Goal: Transaction & Acquisition: Purchase product/service

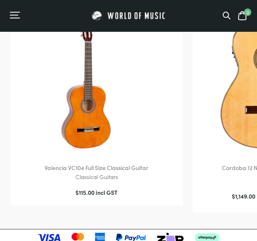
scroll to position [1215, 0]
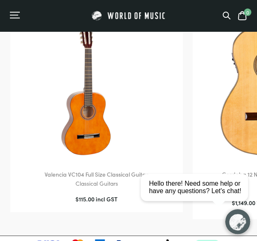
click at [234, 150] on html "close Hello there! Need some help or have any questions? Let's chat!" at bounding box center [197, 150] width 120 height 0
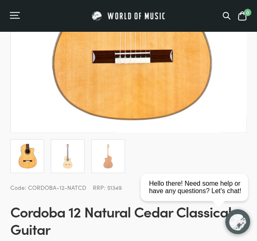
scroll to position [178, 0]
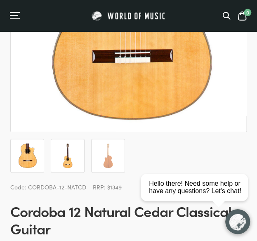
click at [72, 156] on img at bounding box center [67, 155] width 25 height 25
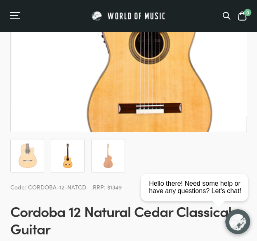
scroll to position [181, 0]
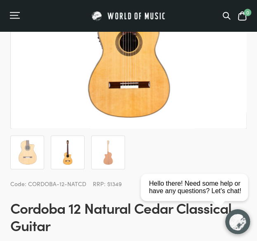
click at [68, 156] on img at bounding box center [67, 152] width 25 height 25
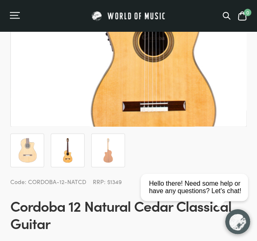
scroll to position [182, 0]
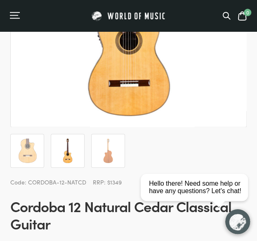
click at [68, 156] on img at bounding box center [67, 150] width 25 height 25
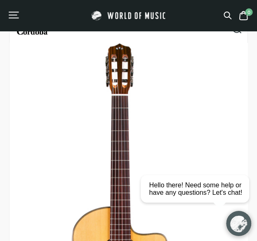
scroll to position [40, 0]
